Goal: Transaction & Acquisition: Purchase product/service

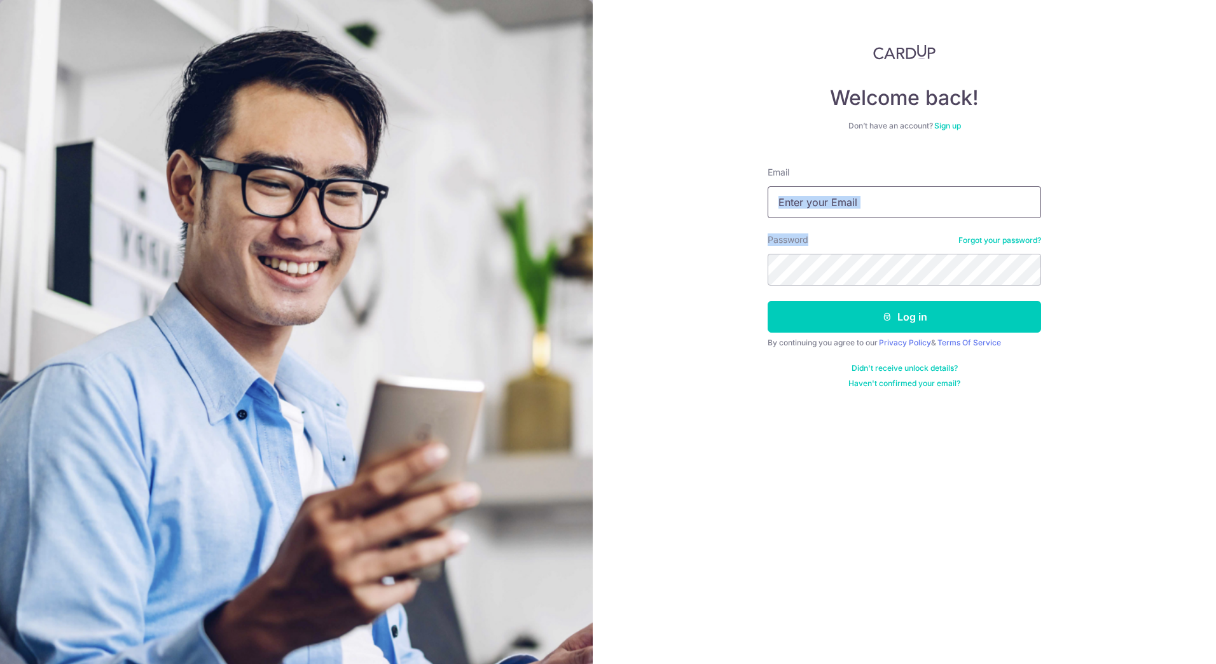
drag, startPoint x: 1174, startPoint y: 245, endPoint x: 930, endPoint y: 205, distance: 247.5
click at [930, 205] on div "Welcome back! Don’t have an account? Sign up Email Password Forgot your passwor…" at bounding box center [904, 332] width 623 height 664
click at [941, 216] on input "Email" at bounding box center [904, 202] width 273 height 32
type input "[EMAIL_ADDRESS][DOMAIN_NAME]"
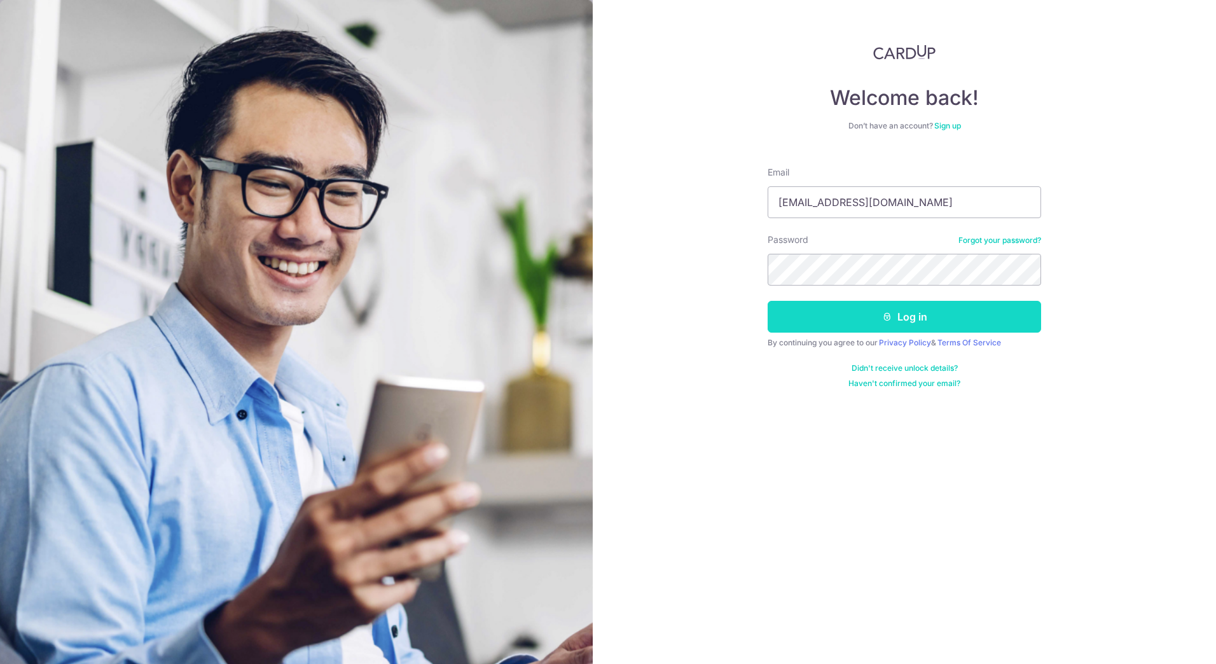
click at [965, 314] on button "Log in" at bounding box center [904, 317] width 273 height 32
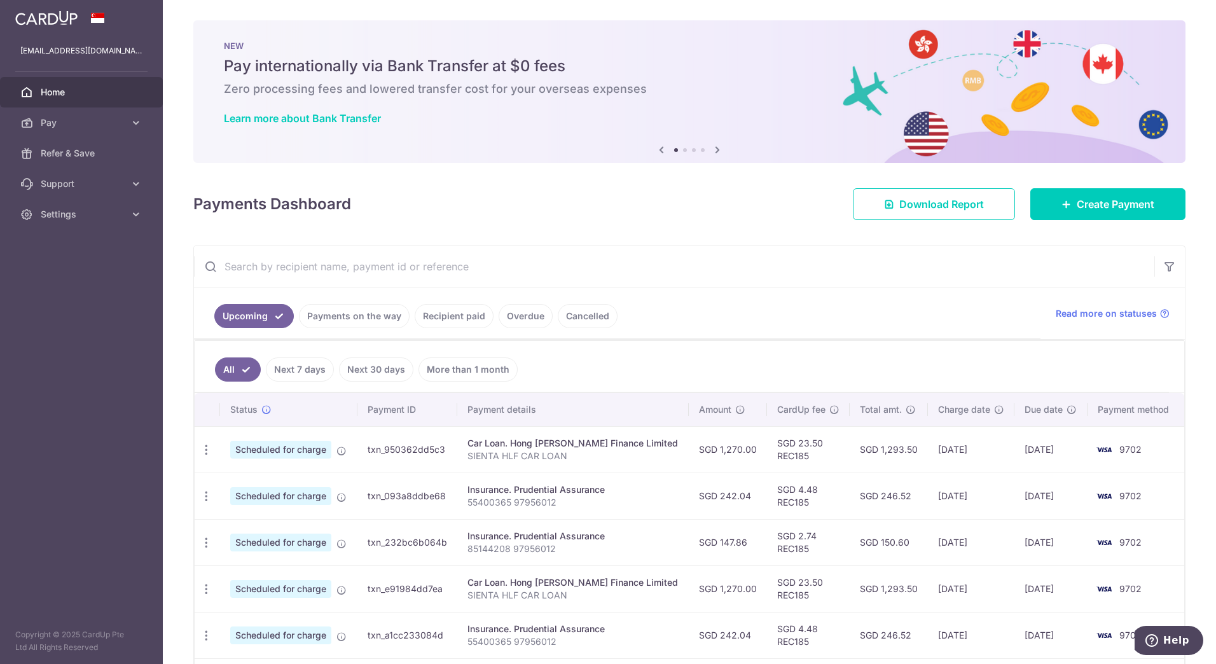
drag, startPoint x: 1121, startPoint y: 205, endPoint x: 990, endPoint y: 233, distance: 134.6
click at [990, 233] on div "× Pause Schedule Pause all future payments in this series Pause just this one p…" at bounding box center [689, 332] width 1053 height 664
click at [1077, 204] on span "Create Payment" at bounding box center [1116, 204] width 78 height 15
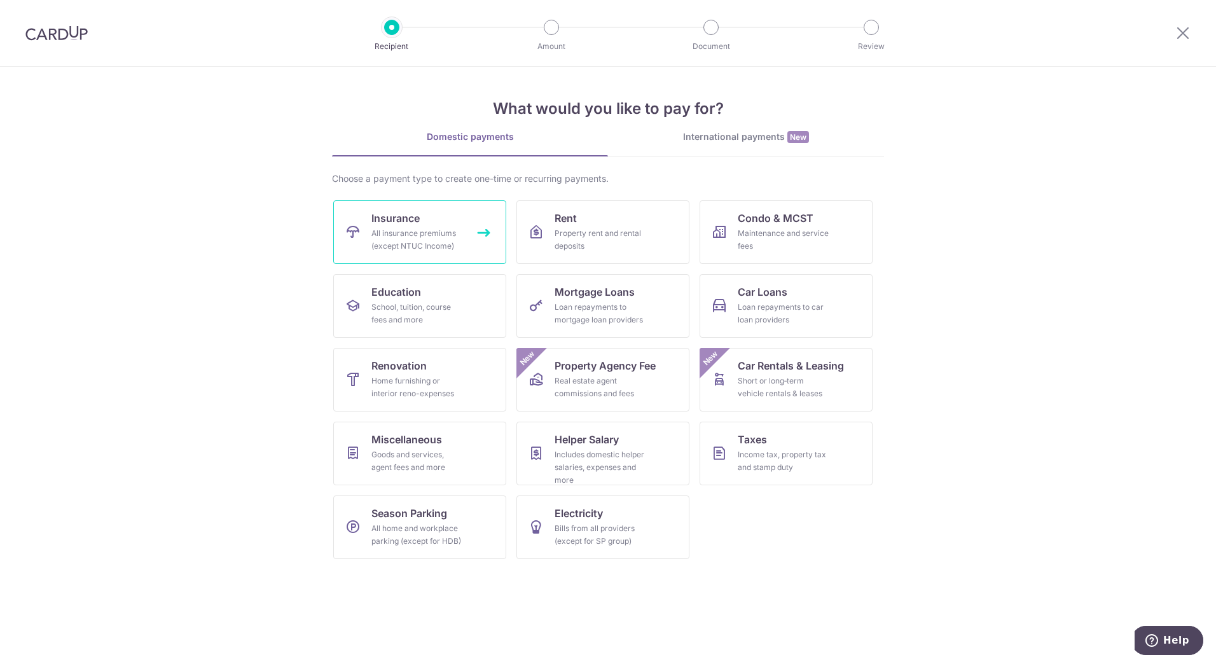
click at [441, 244] on div "All insurance premiums (except NTUC Income)" at bounding box center [417, 239] width 92 height 25
